Goal: Find specific page/section: Find specific page/section

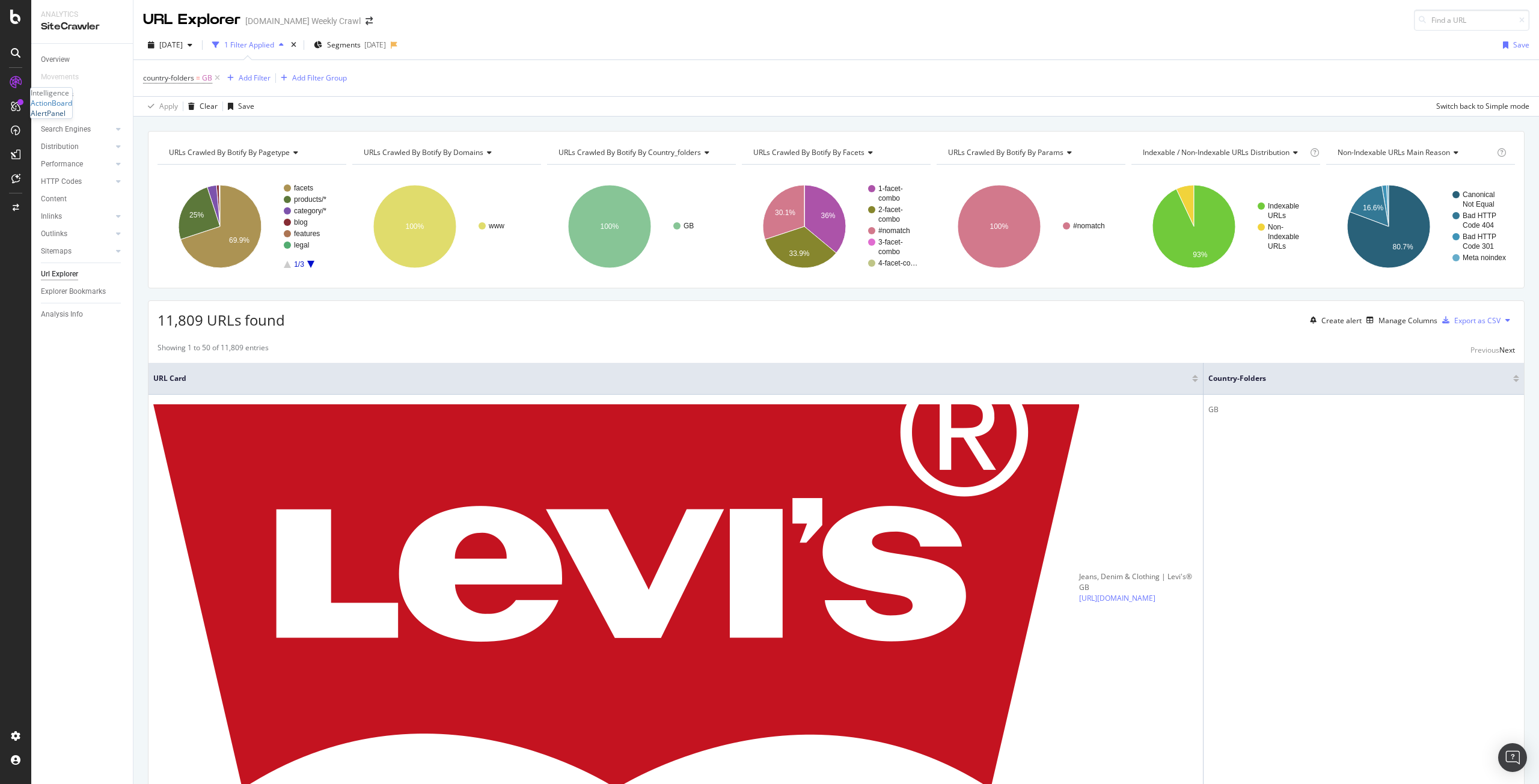
click at [57, 118] on div "AlertPanel" at bounding box center [48, 113] width 35 height 10
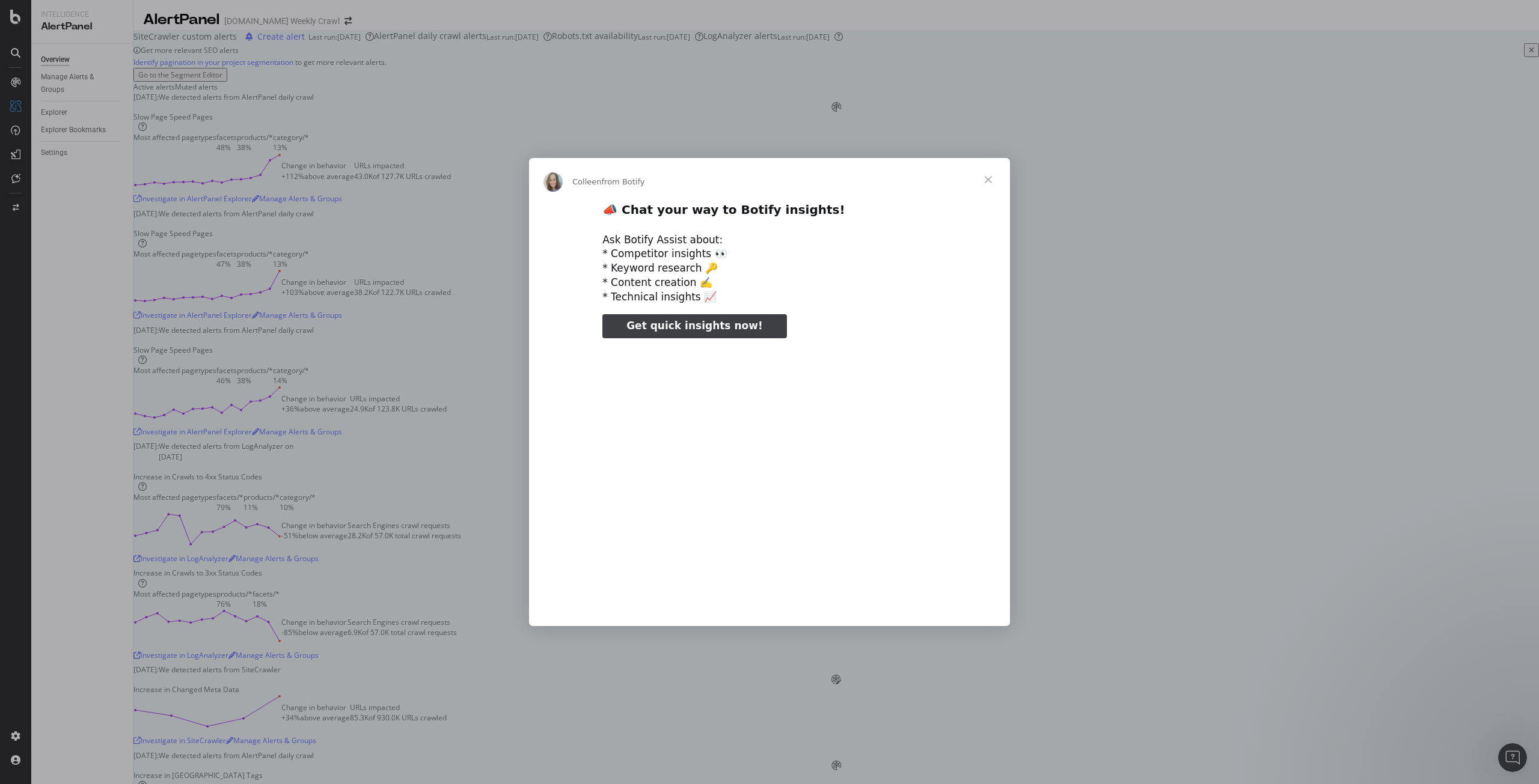
type input "714640"
click at [987, 174] on span "Close" at bounding box center [988, 179] width 43 height 43
